Goal: Information Seeking & Learning: Learn about a topic

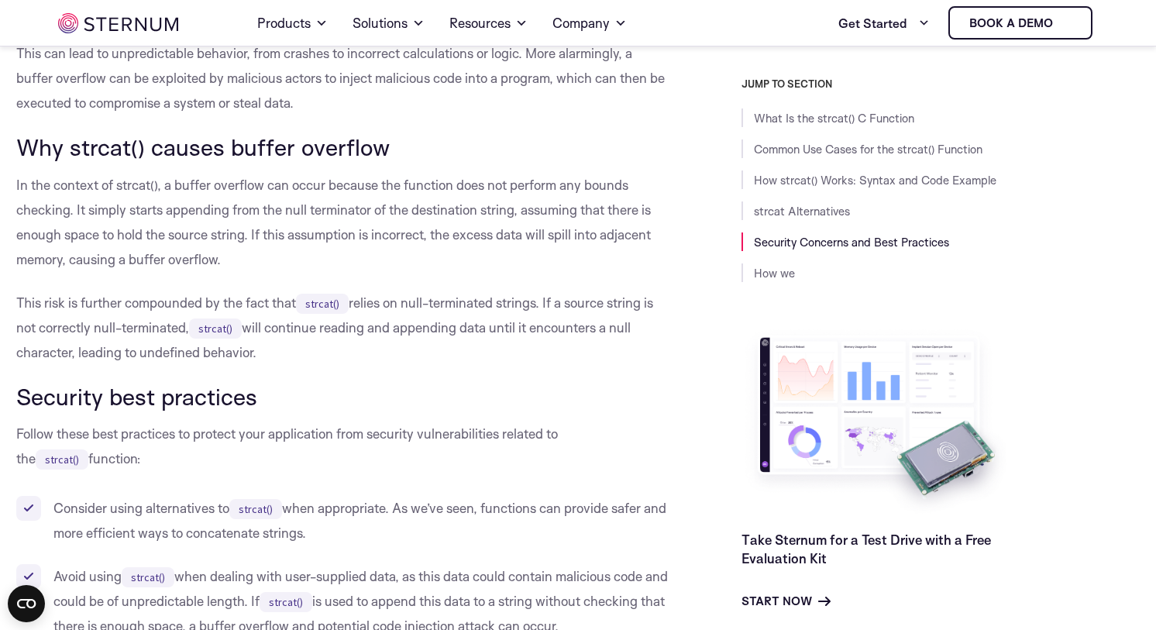
scroll to position [5413, 0]
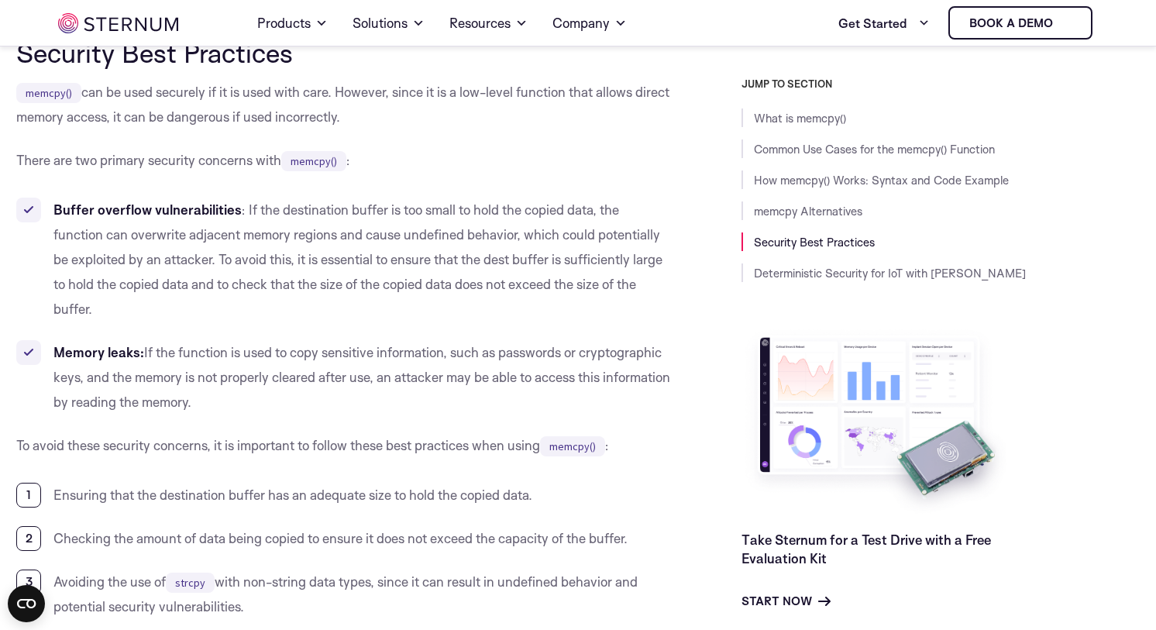
scroll to position [4018, 0]
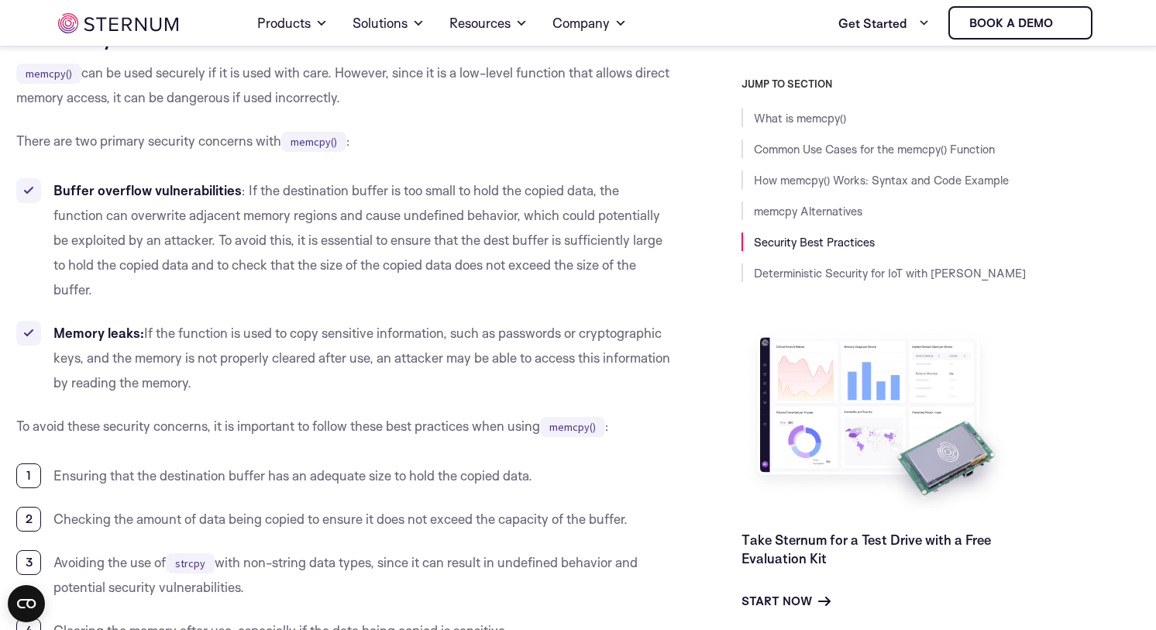
click at [198, 194] on strong "Buffer overflow vulnerabilities" at bounding box center [147, 190] width 188 height 16
click at [358, 393] on li "Memory leaks: If the function is used to copy sensitive information, such as pa…" at bounding box center [344, 358] width 656 height 74
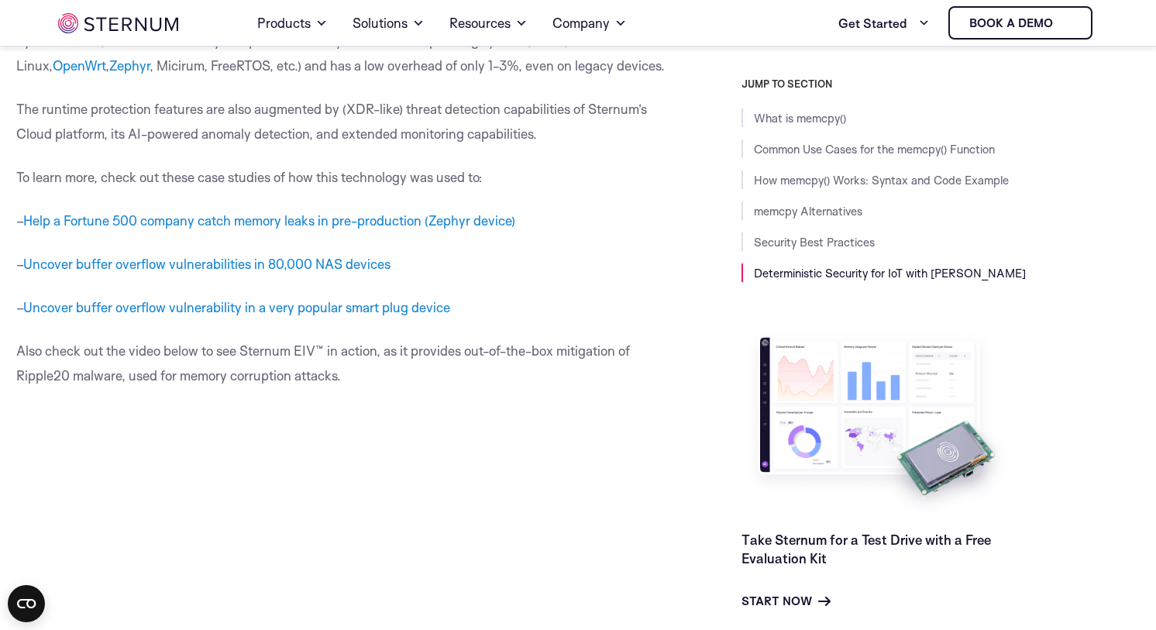
scroll to position [4638, 0]
